Goal: Go to known website: Access a specific website the user already knows

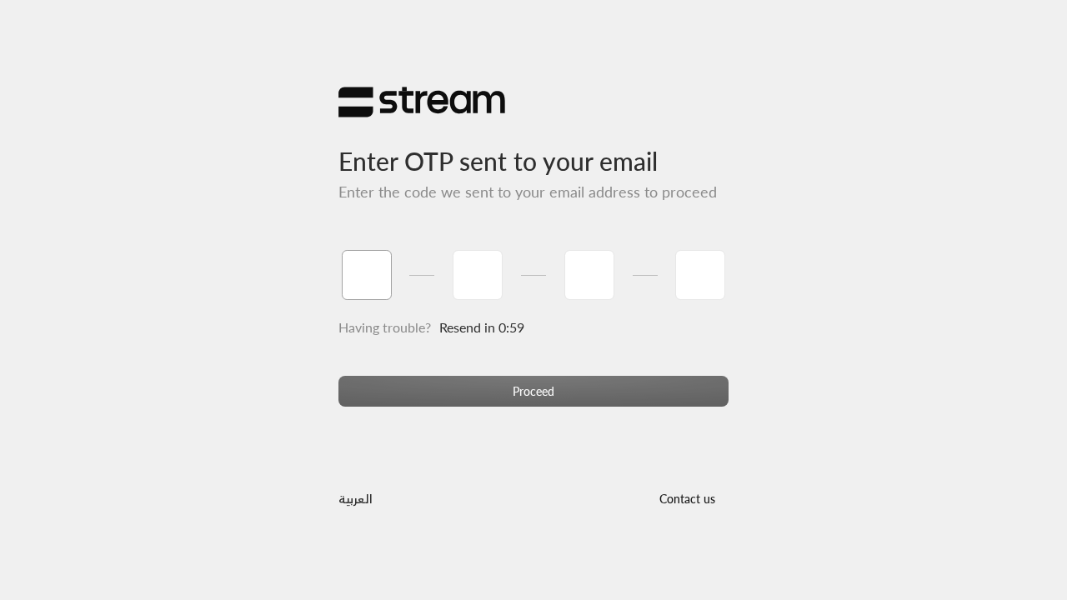
type input "1"
type input "2"
type input "3"
type input "4"
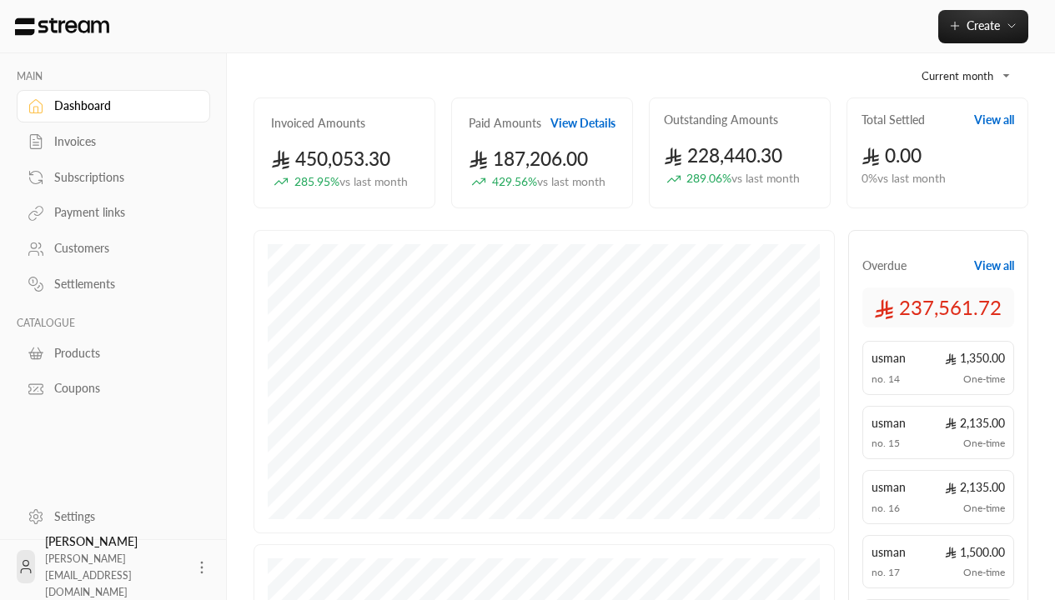
scroll to position [89, 0]
